Goal: Information Seeking & Learning: Learn about a topic

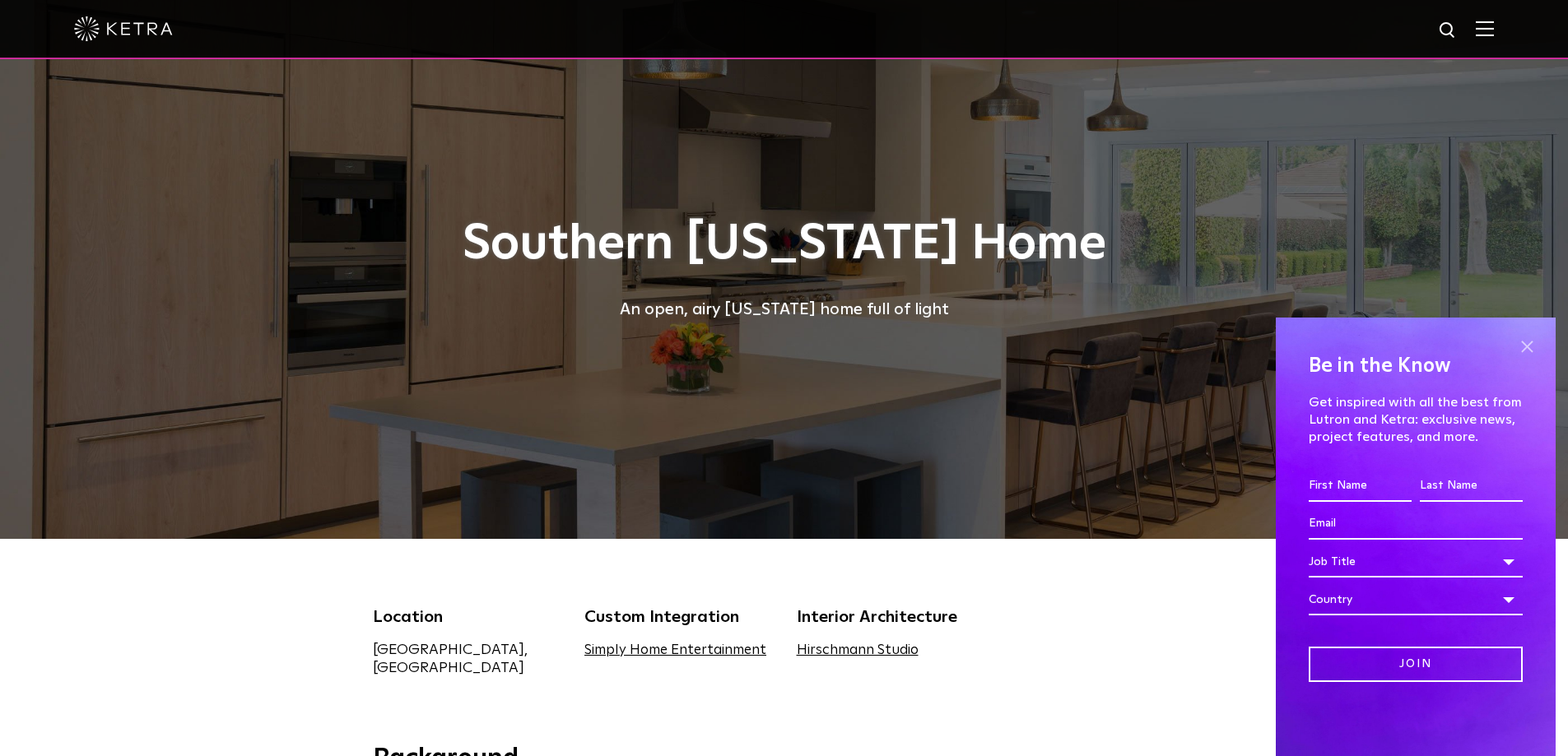
click at [1530, 351] on span at bounding box center [1527, 346] width 25 height 25
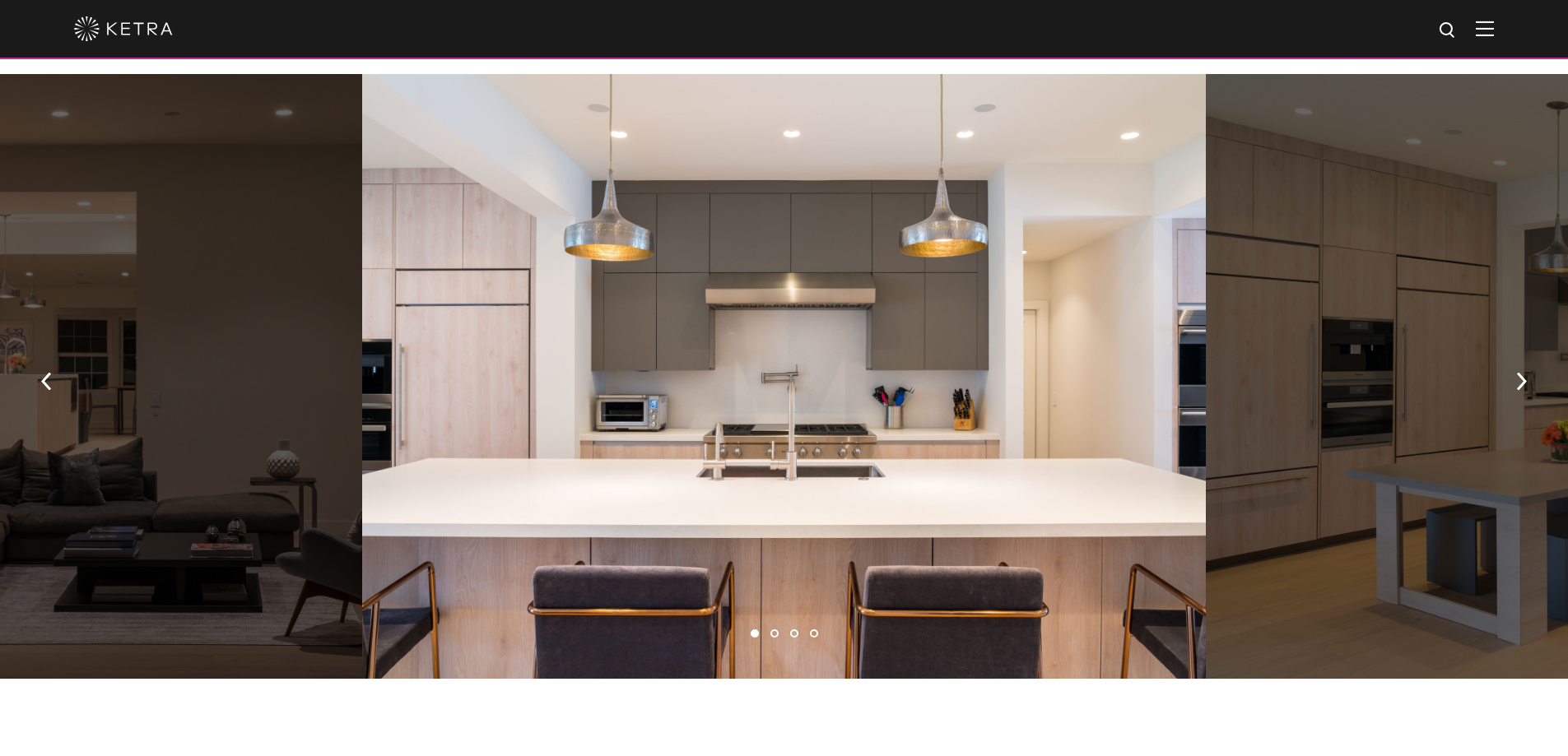
scroll to position [740, 0]
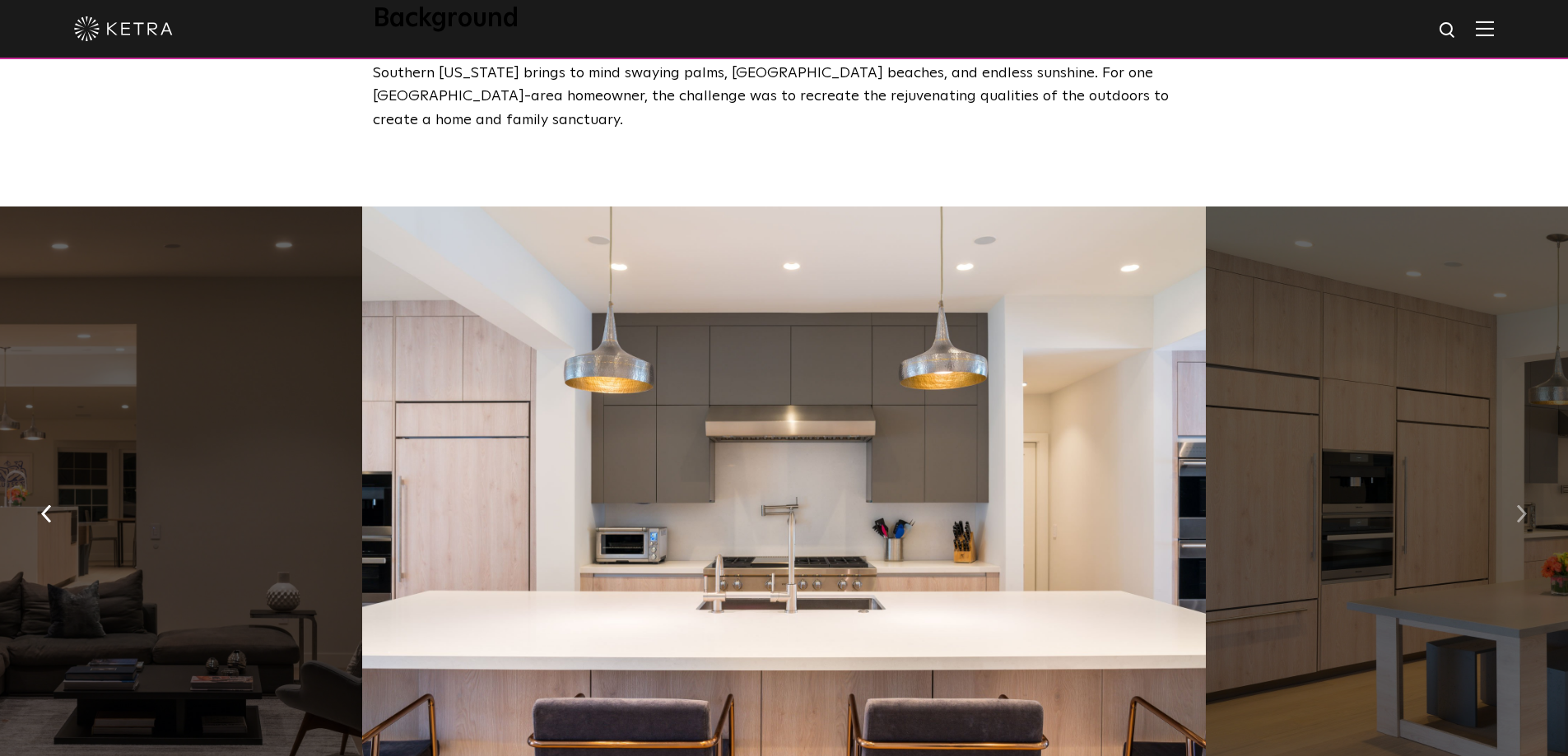
click at [1516, 501] on button "button" at bounding box center [1522, 513] width 36 height 56
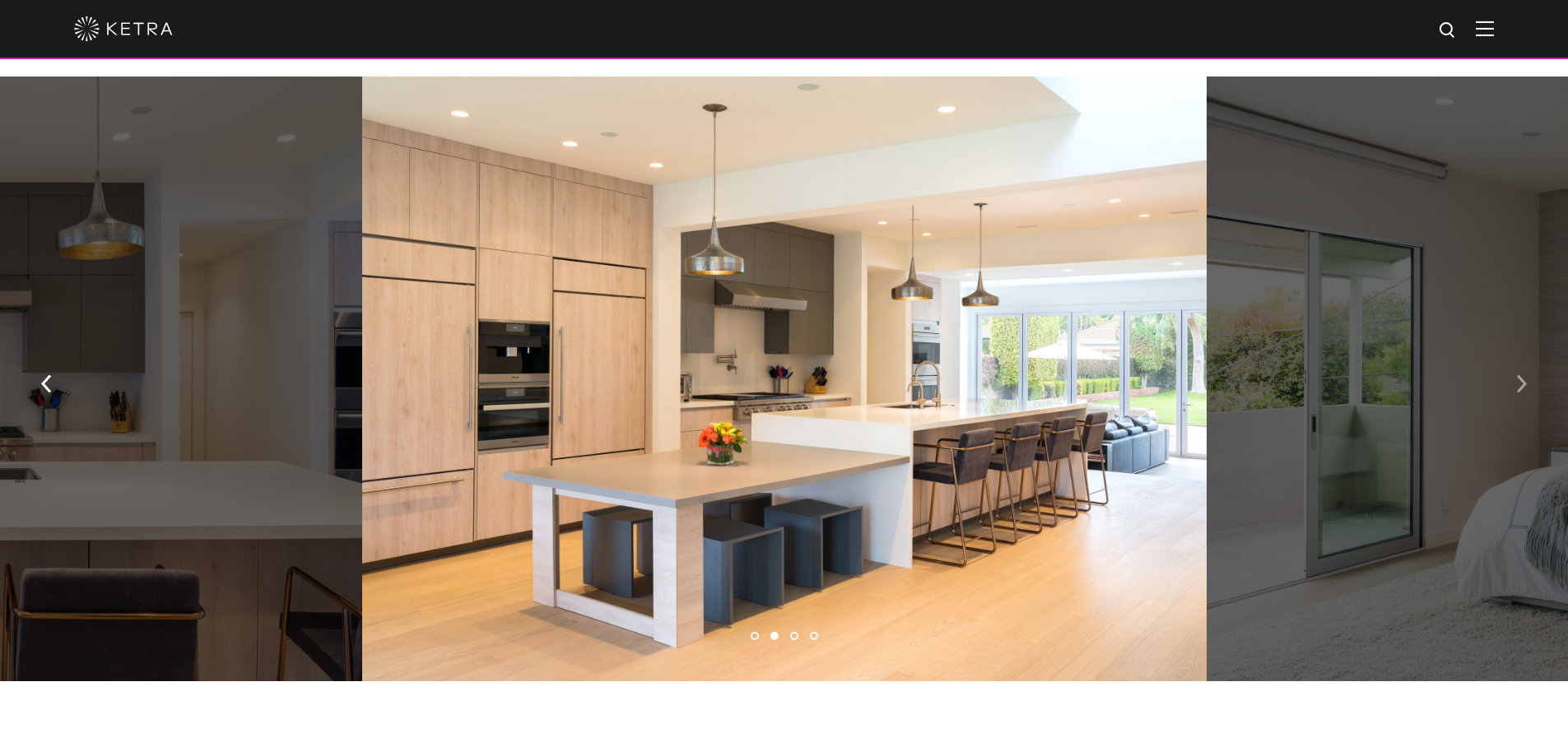
scroll to position [987, 0]
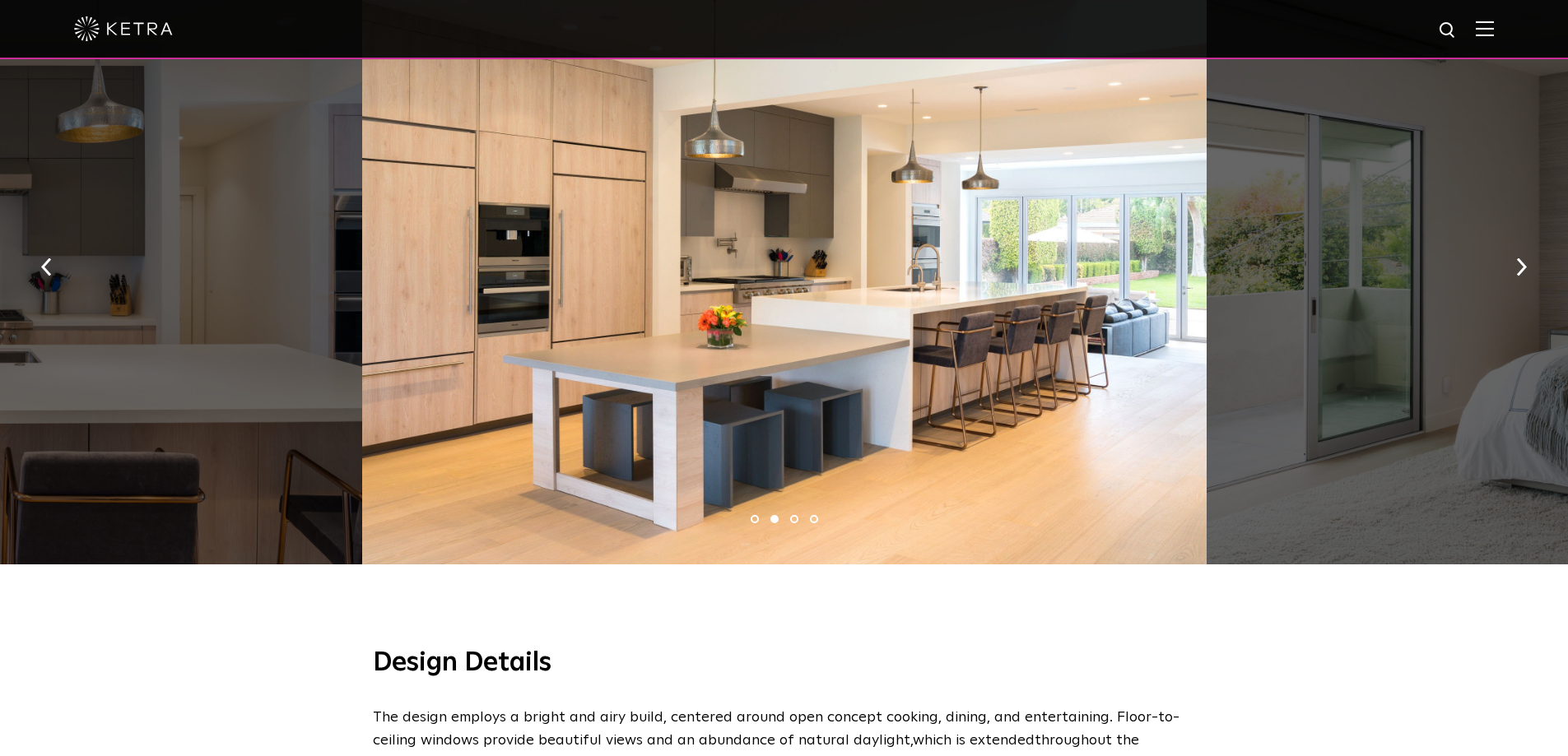
click at [852, 331] on div at bounding box center [784, 262] width 844 height 605
click at [1536, 262] on button "button" at bounding box center [1522, 266] width 36 height 56
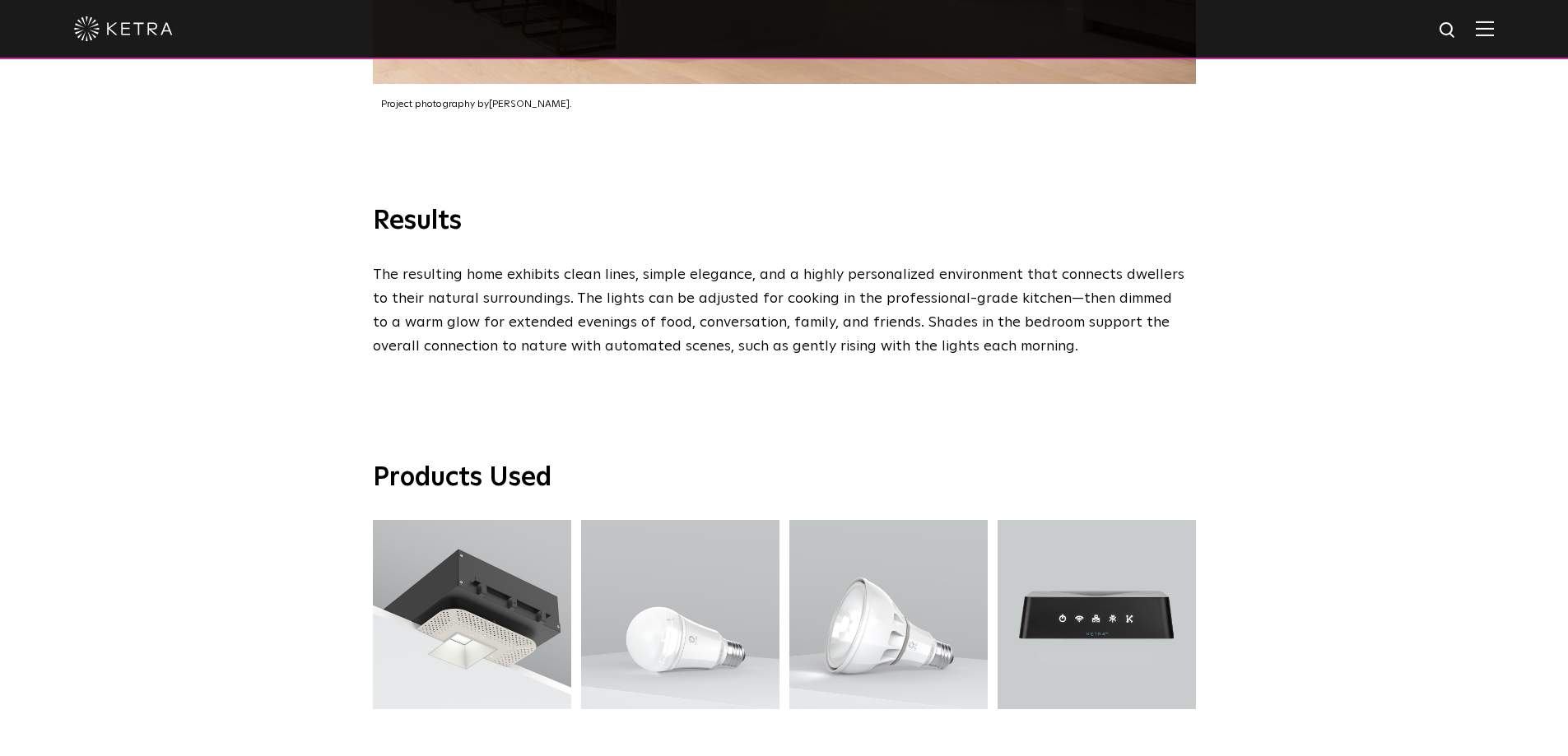
scroll to position [2516, 0]
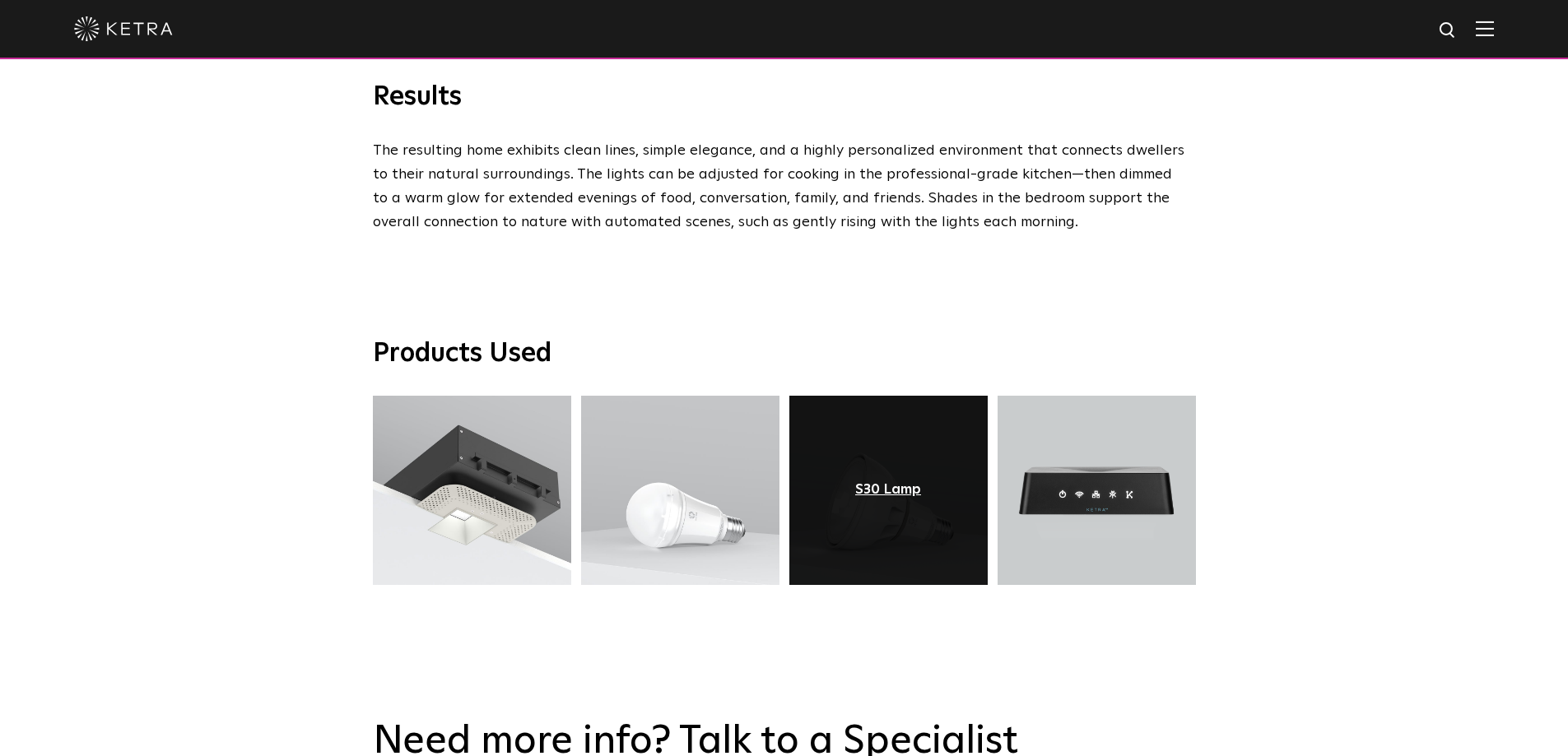
click at [872, 482] on div "S30 Lamp" at bounding box center [887, 491] width 66 height 17
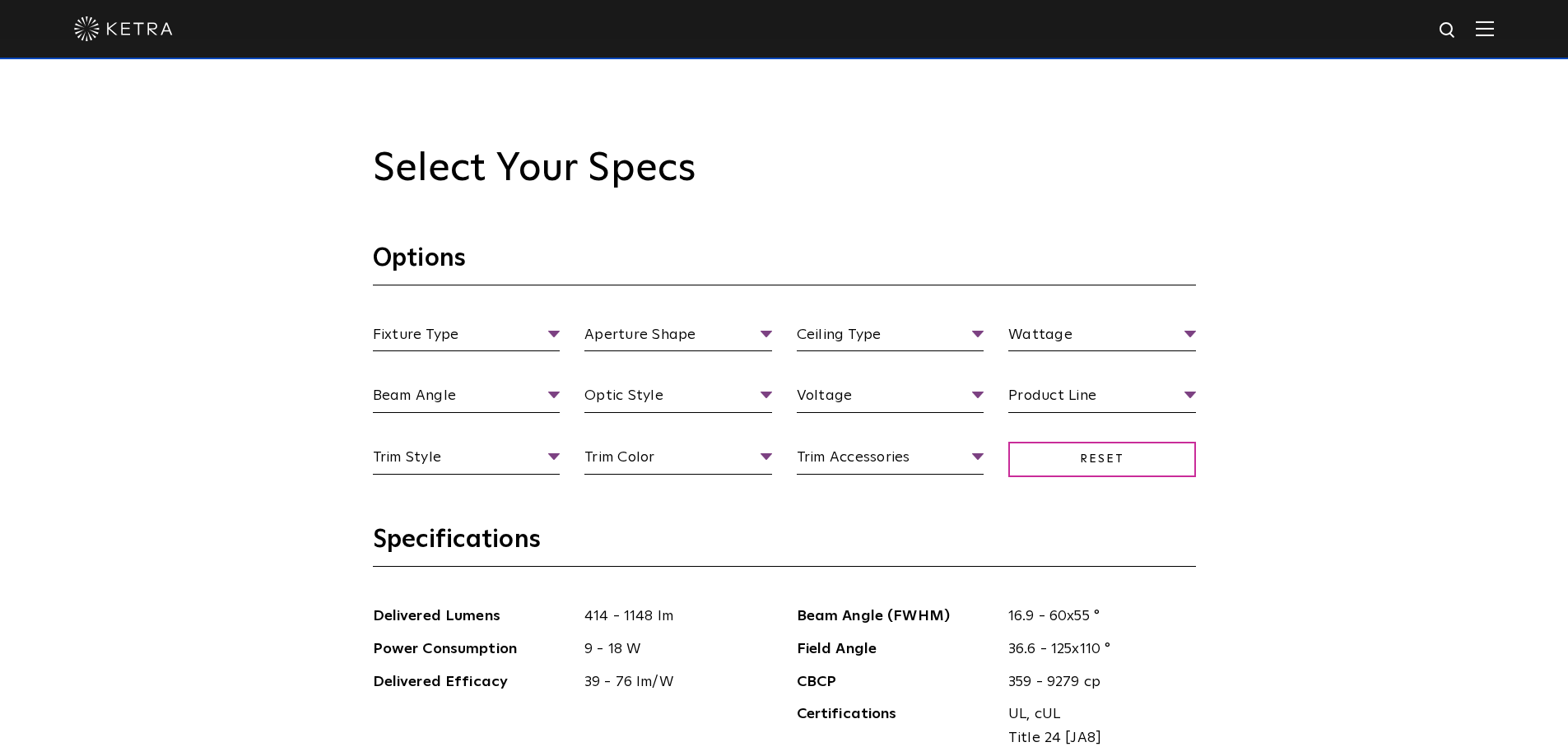
scroll to position [2087, 0]
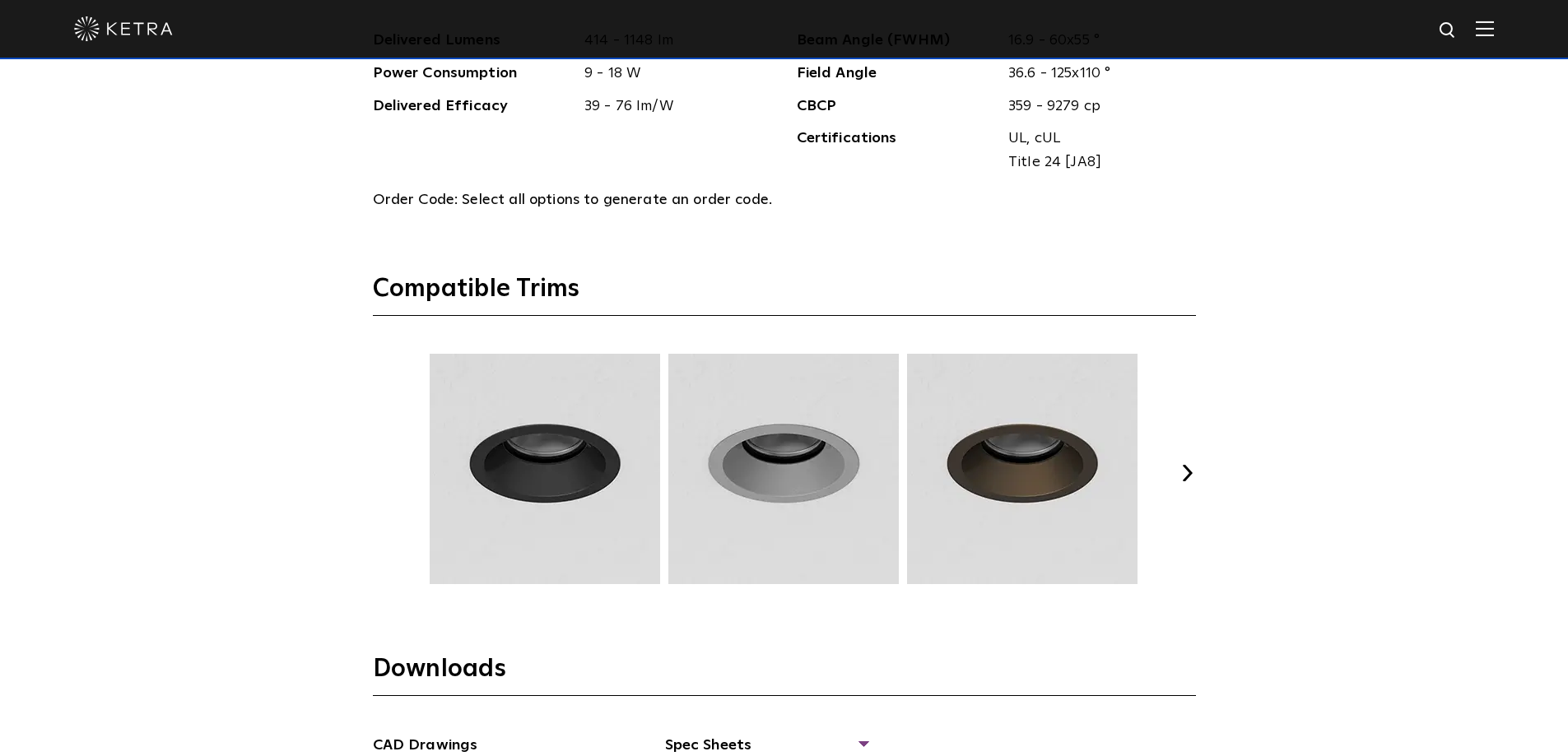
click at [1193, 473] on button "Next" at bounding box center [1188, 473] width 17 height 17
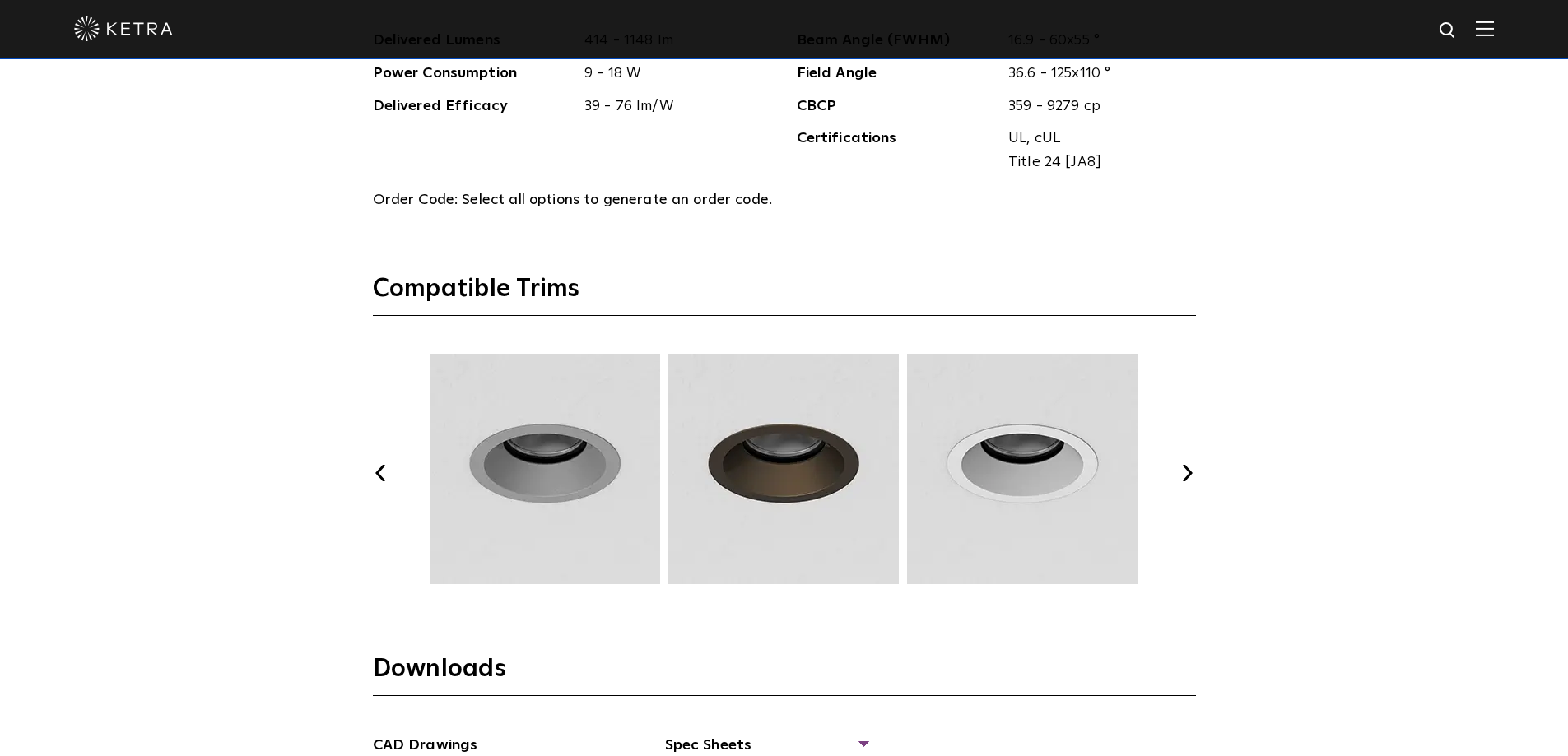
click at [1193, 472] on button "Next" at bounding box center [1188, 473] width 17 height 17
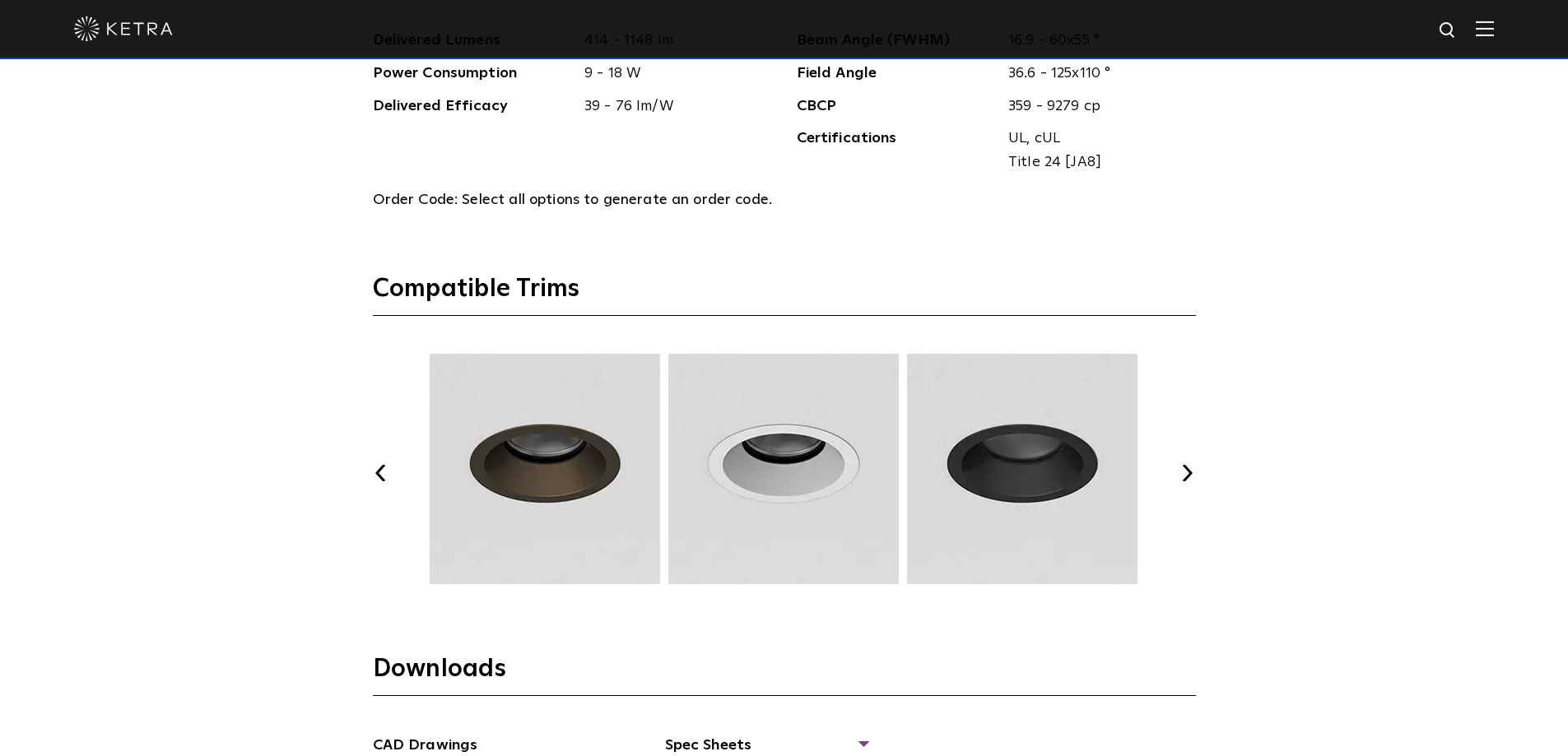
click at [1194, 472] on button "Next" at bounding box center [1188, 473] width 17 height 17
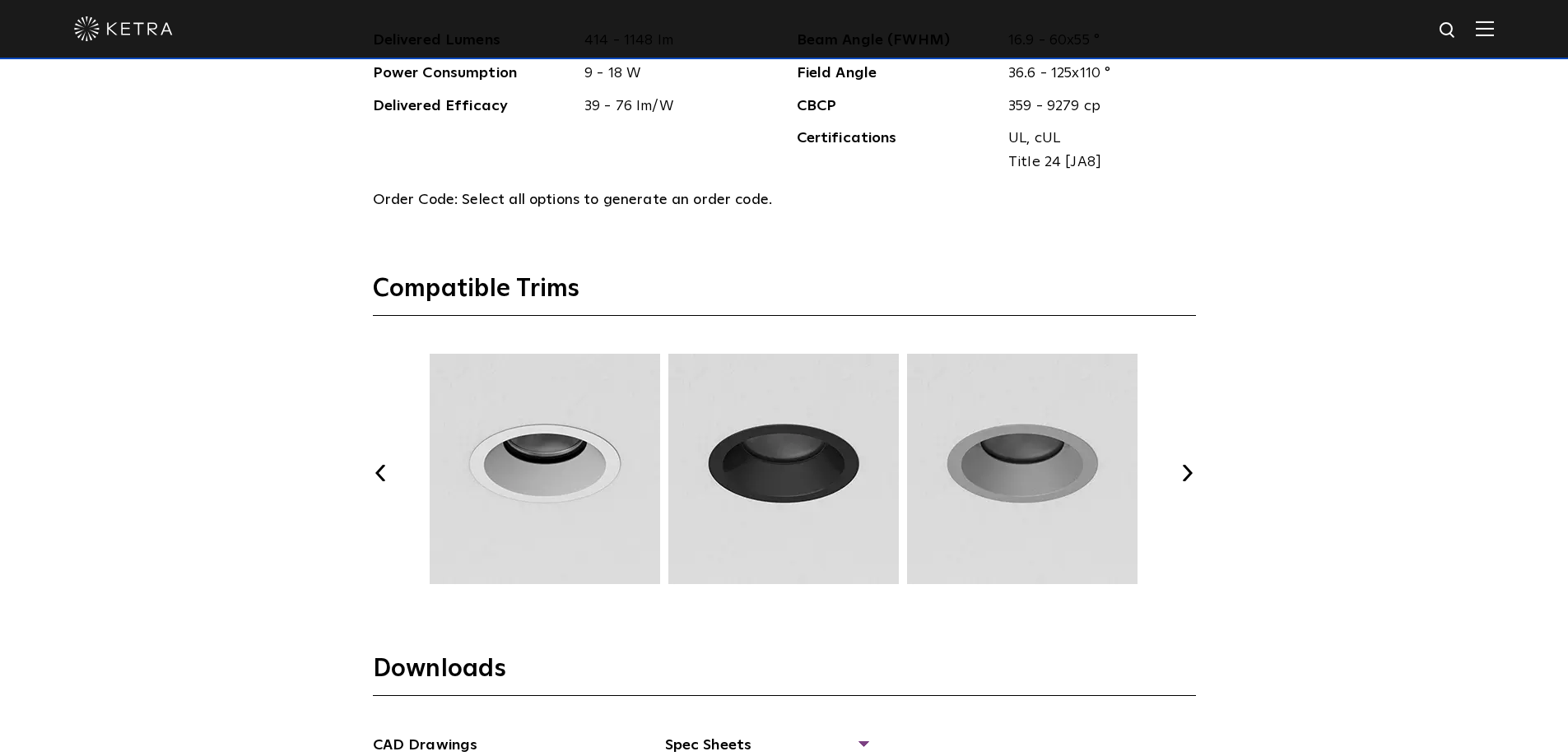
click at [1194, 472] on button "Next" at bounding box center [1188, 473] width 17 height 17
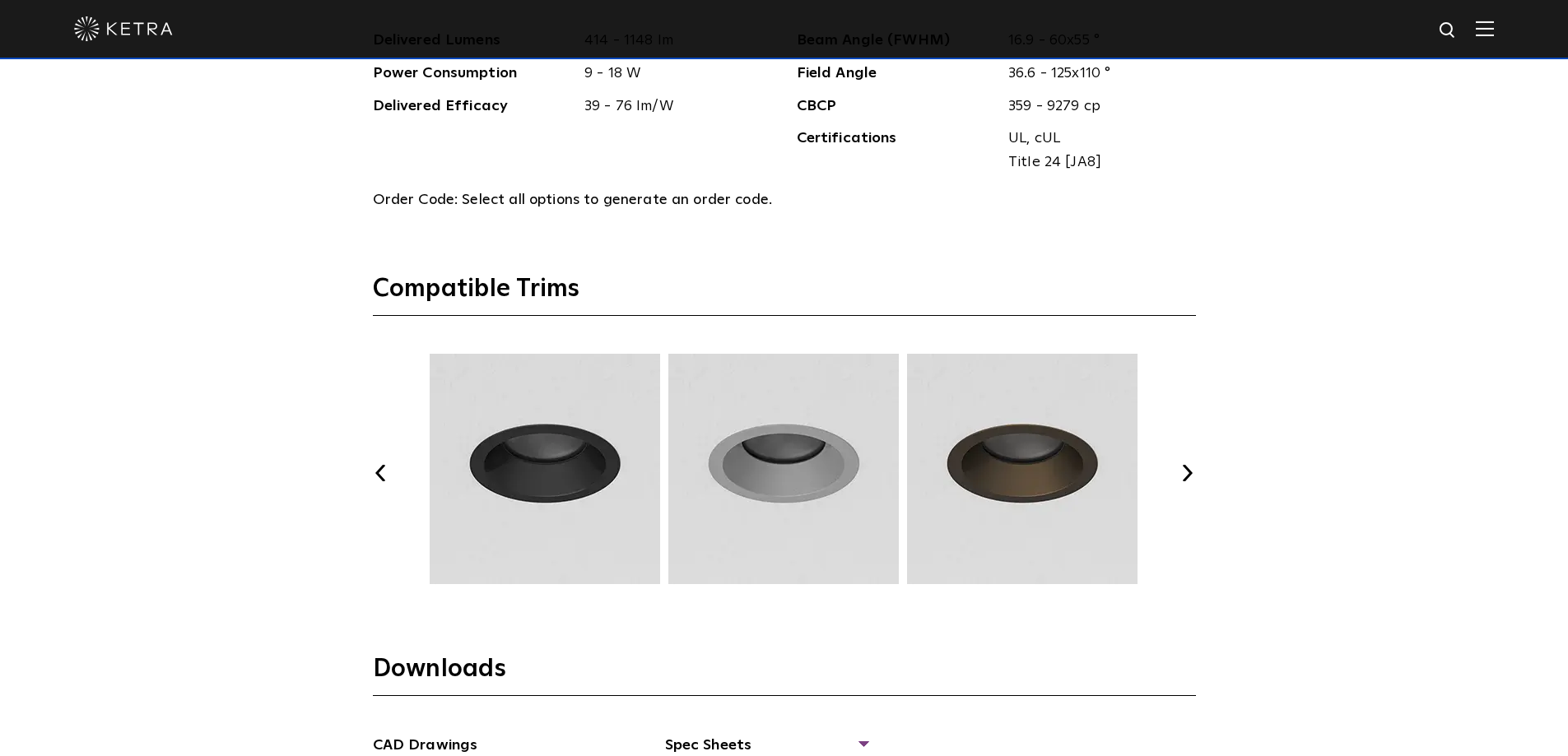
click at [1194, 472] on button "Next" at bounding box center [1188, 473] width 17 height 17
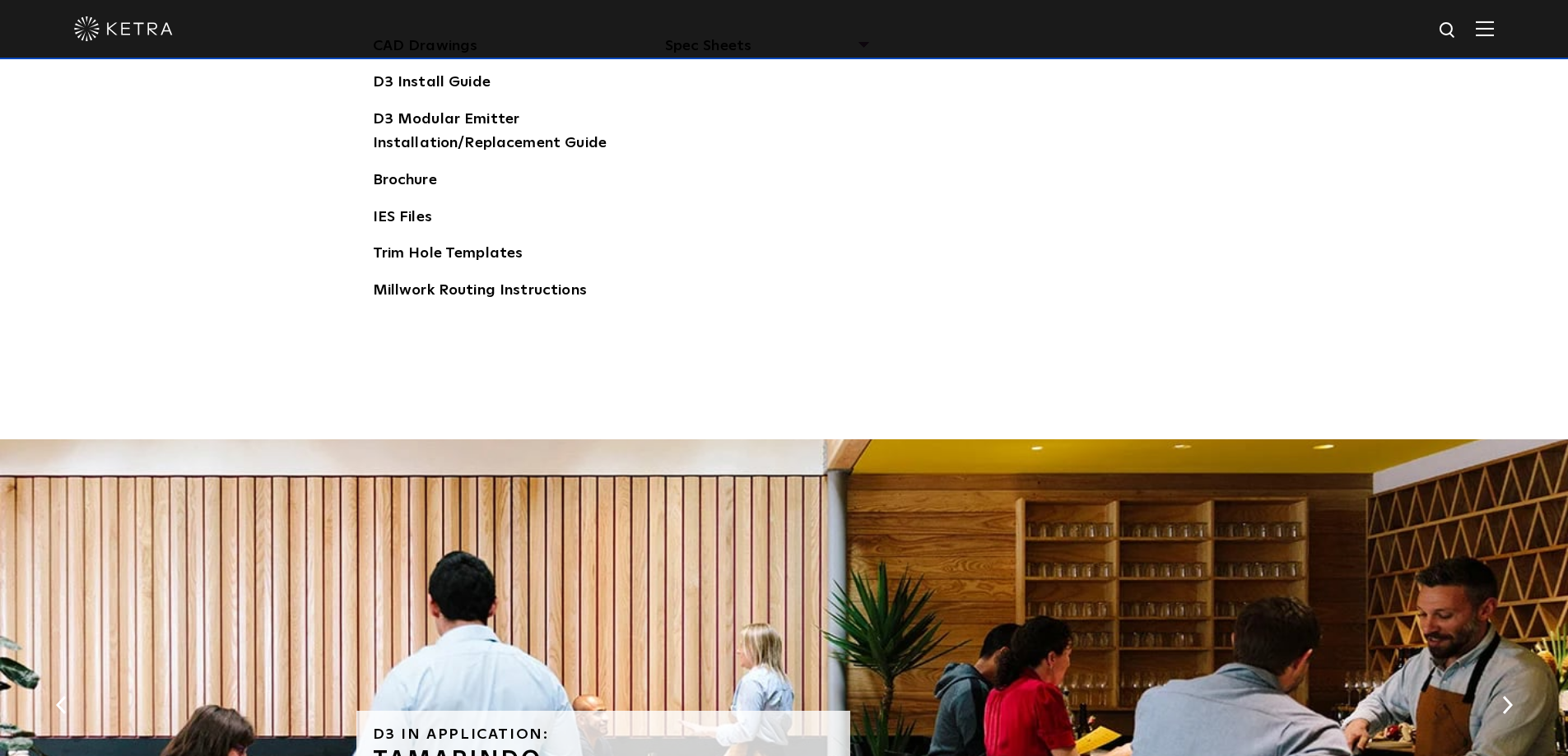
scroll to position [3116, 0]
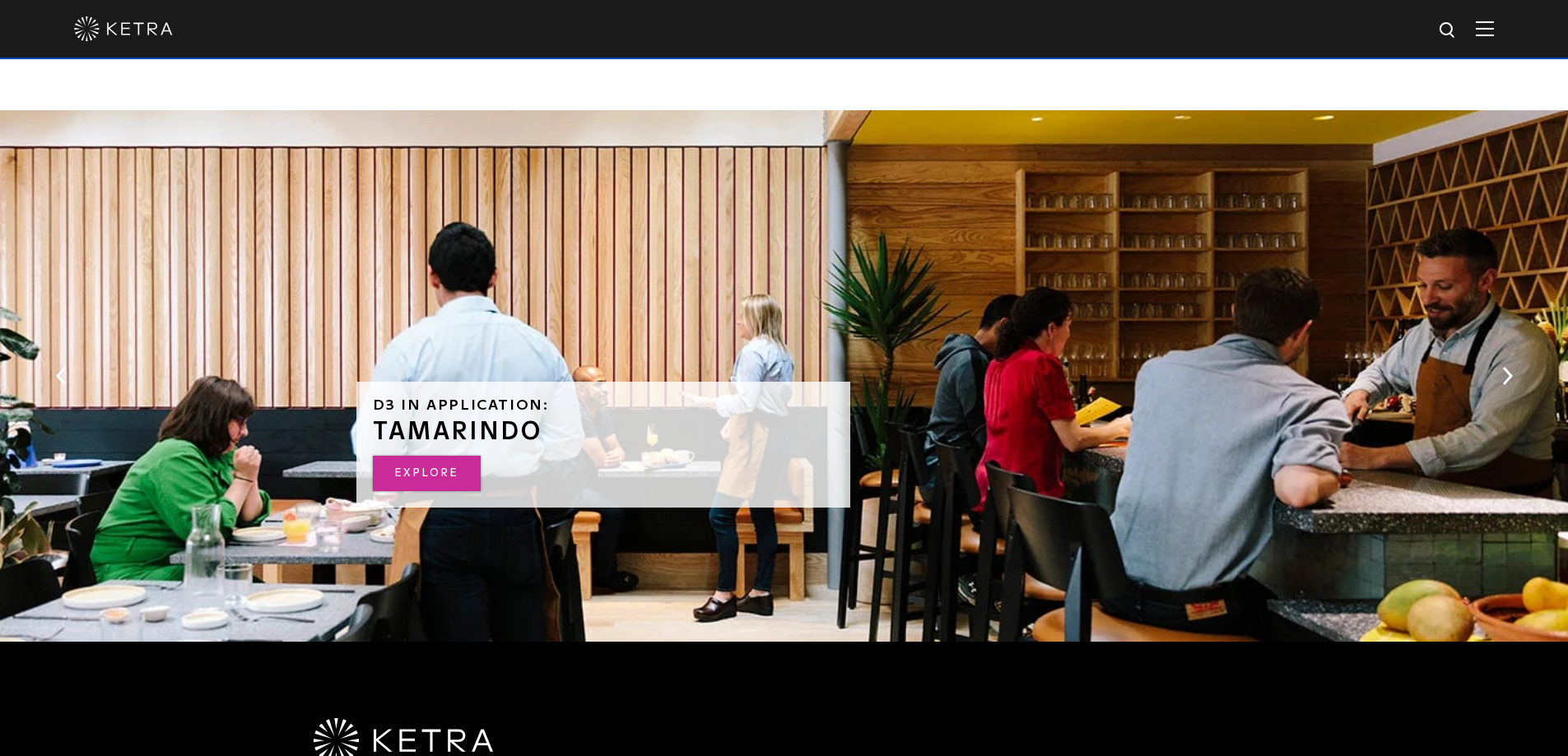
click at [439, 477] on link "Explore" at bounding box center [427, 473] width 108 height 36
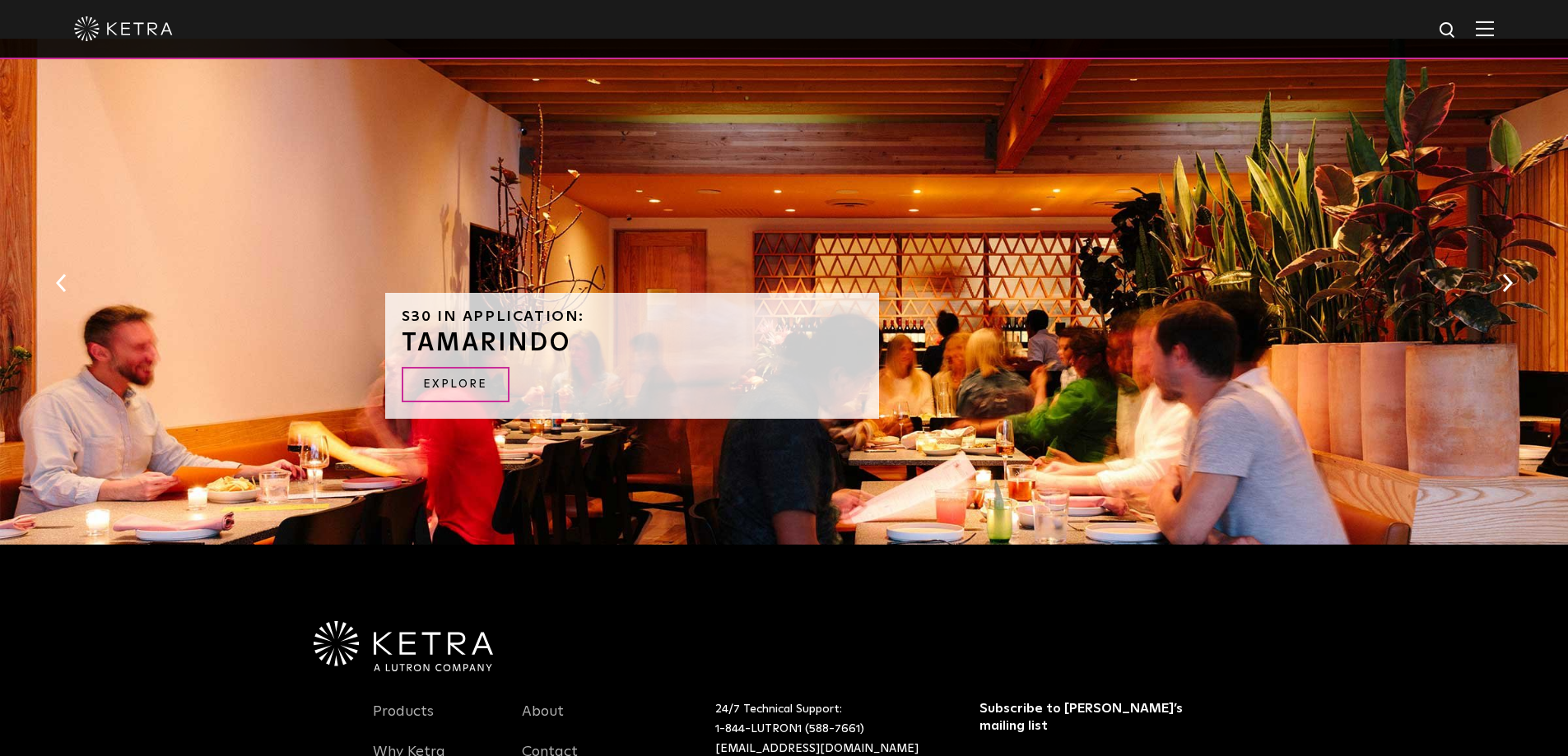
scroll to position [1602, 0]
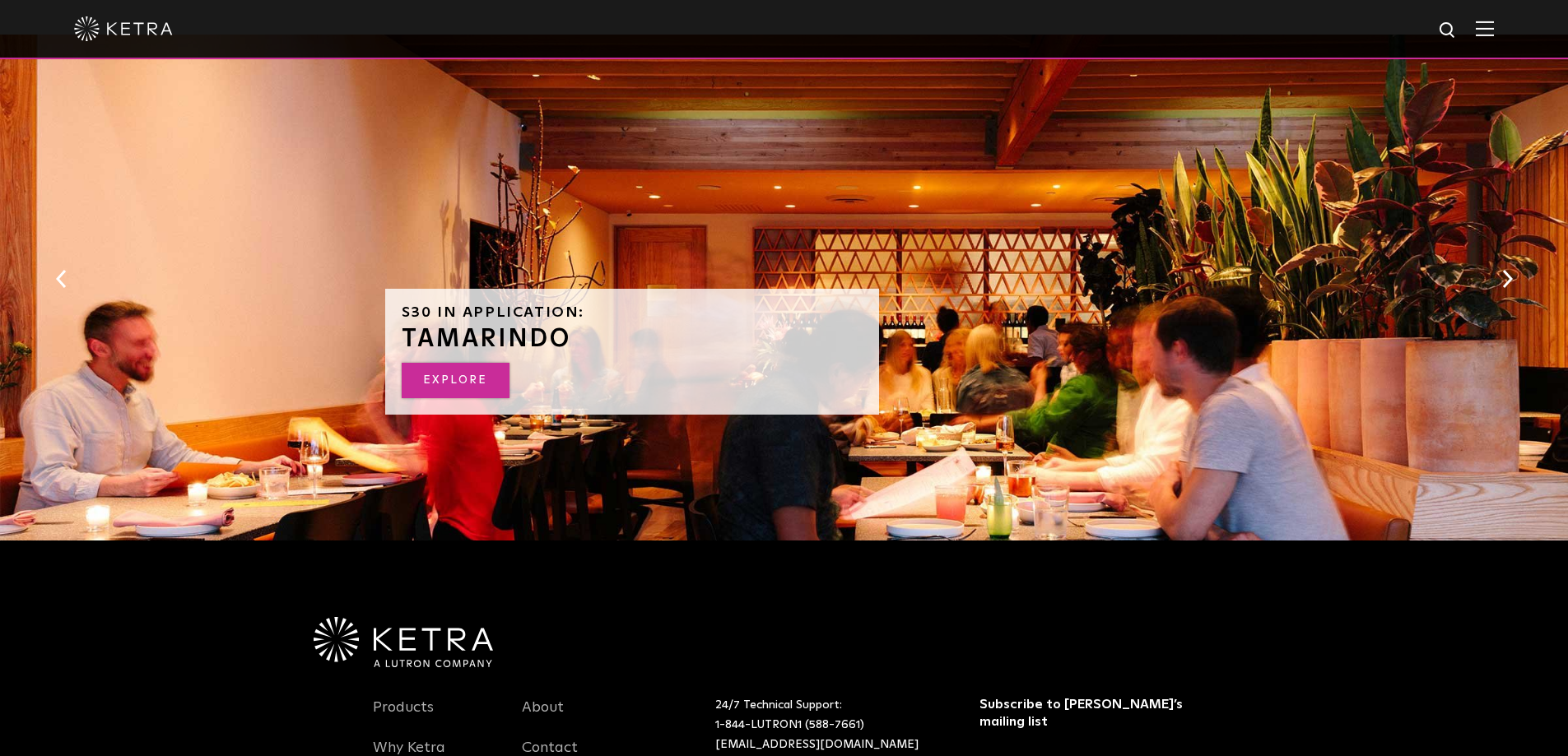
click at [478, 378] on link "EXPLORE" at bounding box center [455, 380] width 108 height 36
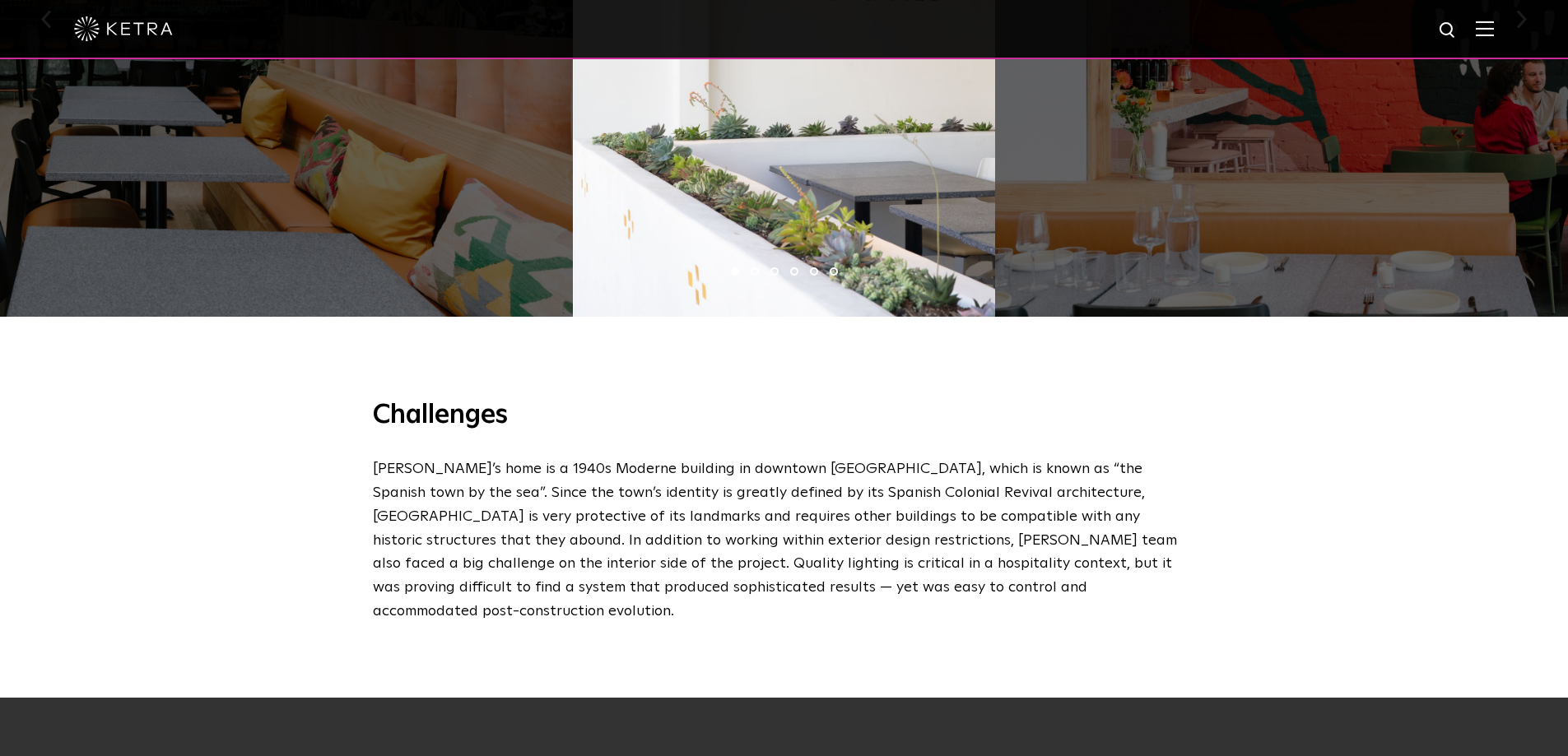
scroll to position [1481, 0]
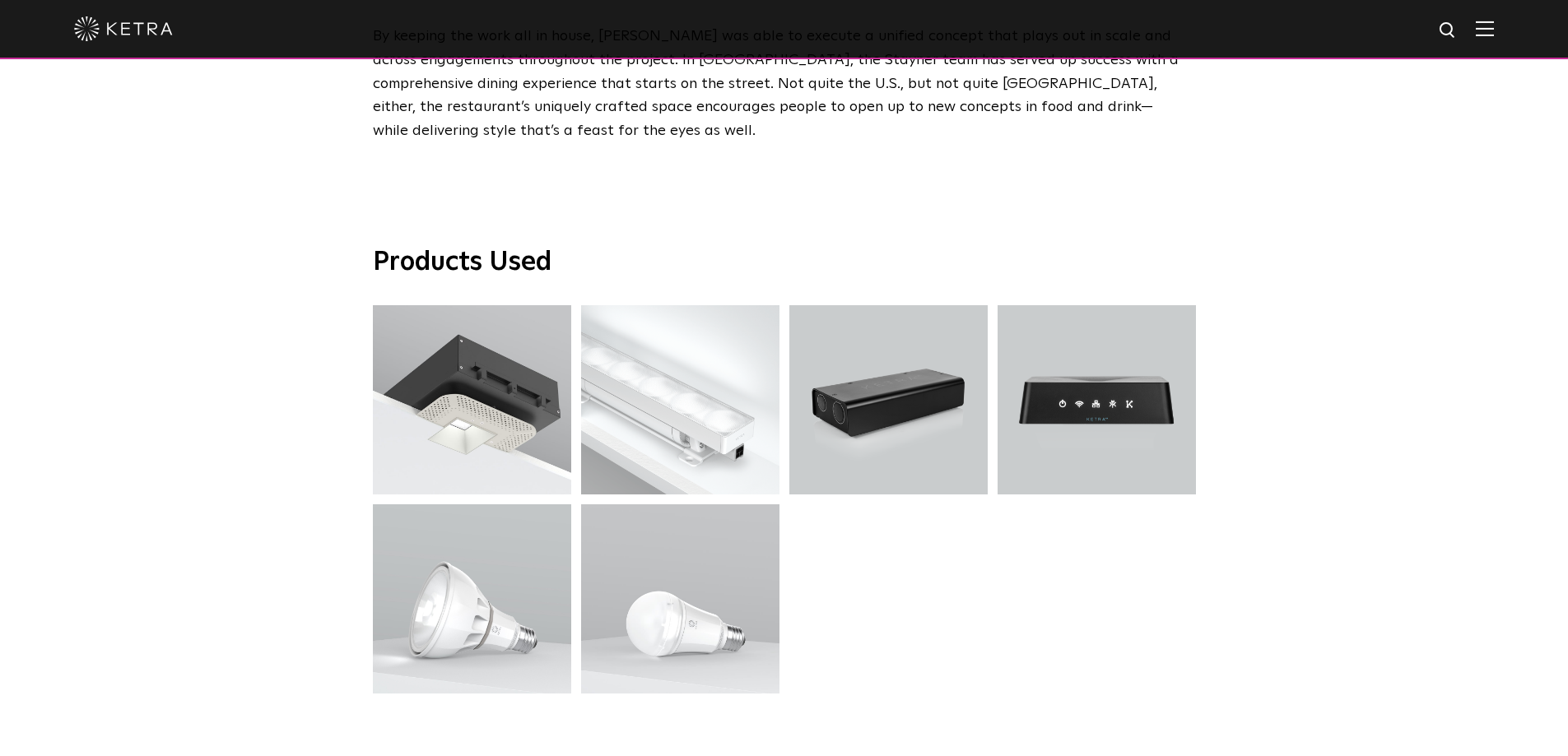
scroll to position [3876, 0]
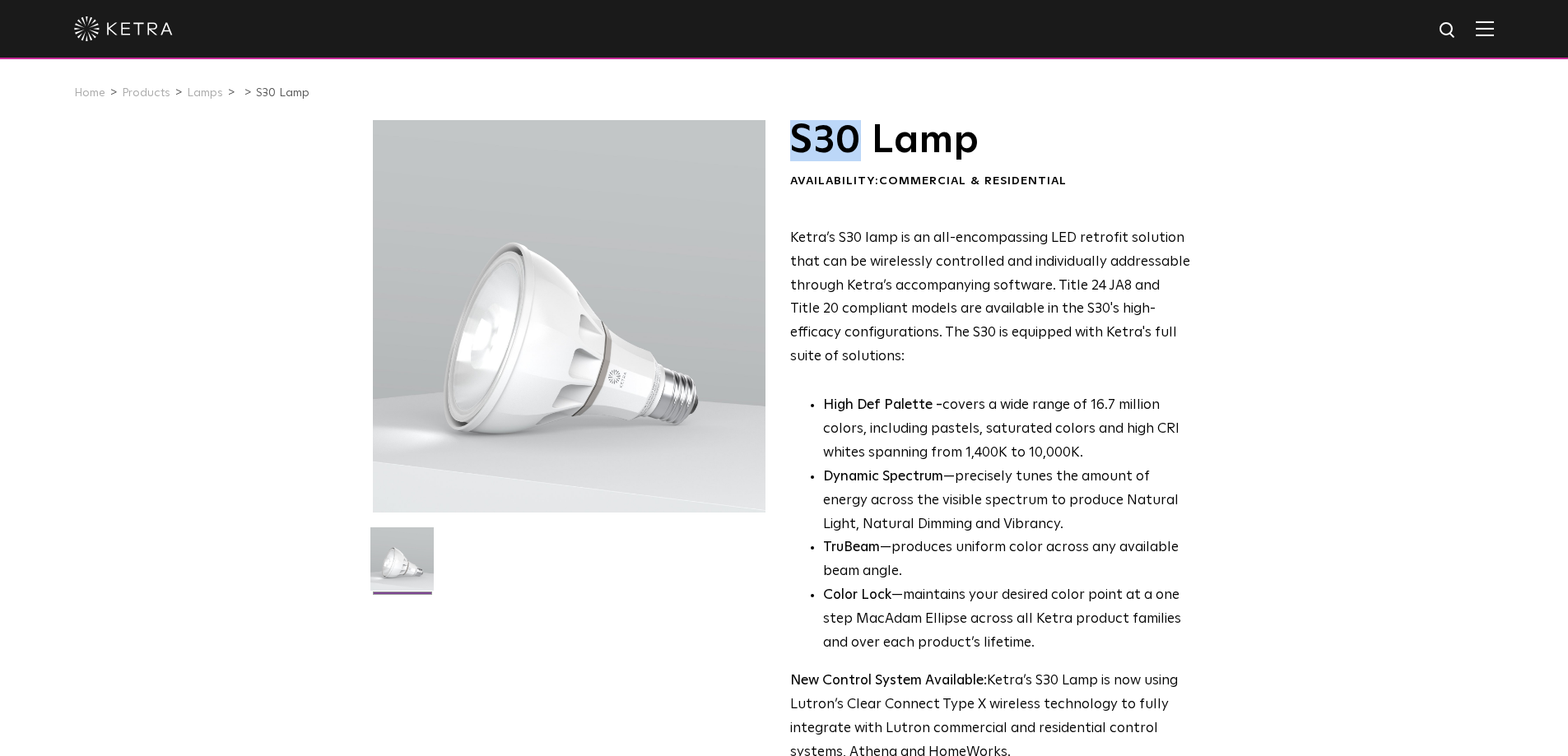
drag, startPoint x: 797, startPoint y: 143, endPoint x: 860, endPoint y: 142, distance: 63.0
click at [860, 142] on h1 "S30 Lamp" at bounding box center [990, 141] width 400 height 41
copy h1 "S30"
